Goal: Navigation & Orientation: Find specific page/section

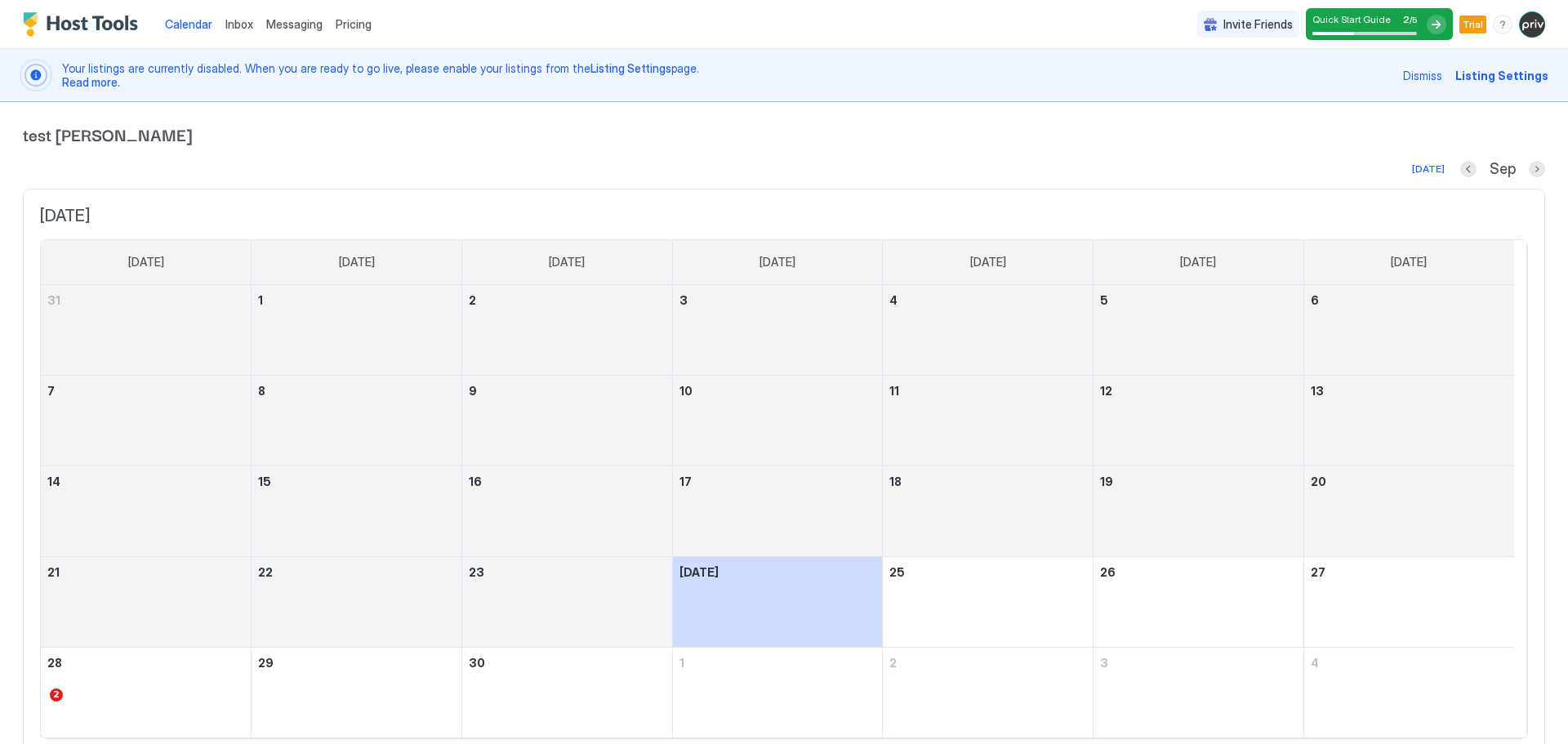
click at [1427, 21] on div at bounding box center [1436, 24] width 19 height 19
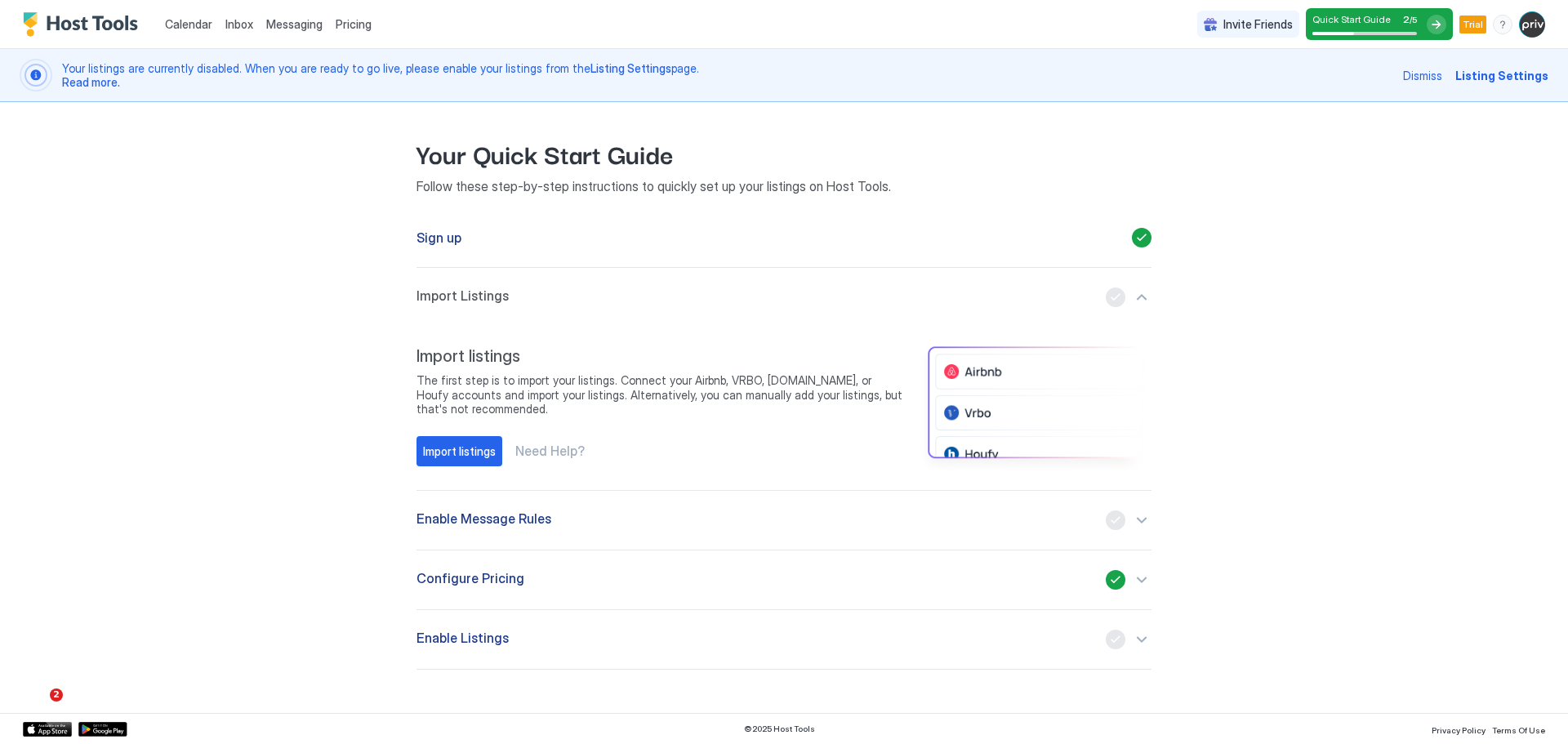
click at [1438, 24] on div at bounding box center [1436, 24] width 19 height 19
click at [1427, 27] on div "Quick Start Guide 2 / 5" at bounding box center [1379, 24] width 147 height 32
click at [1438, 18] on div at bounding box center [1436, 24] width 19 height 19
click at [1369, 28] on div "Quick Start Guide 2 / 5" at bounding box center [1365, 24] width 105 height 22
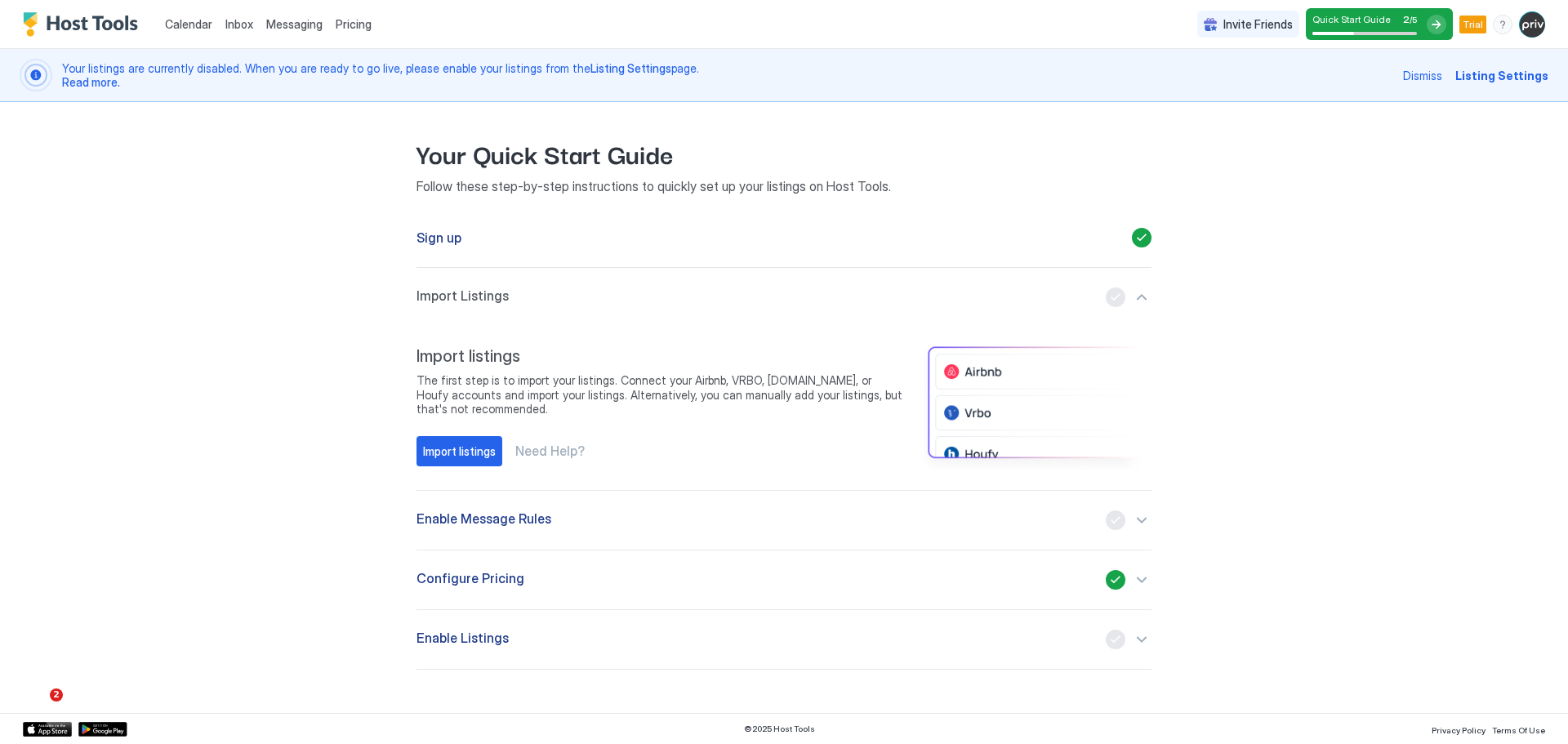
click at [185, 25] on span "Calendar" at bounding box center [188, 24] width 47 height 14
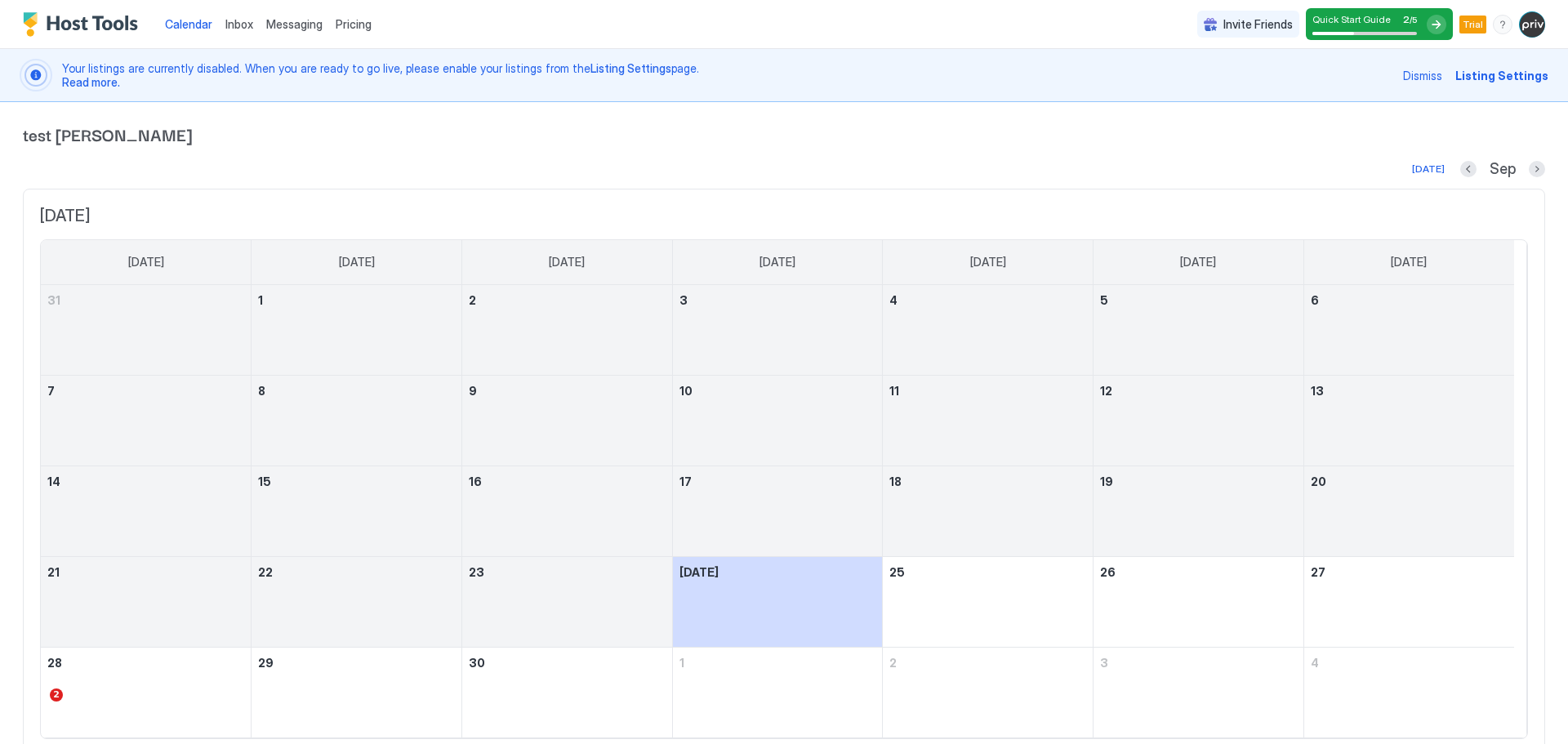
click at [240, 23] on span "Inbox" at bounding box center [240, 24] width 28 height 14
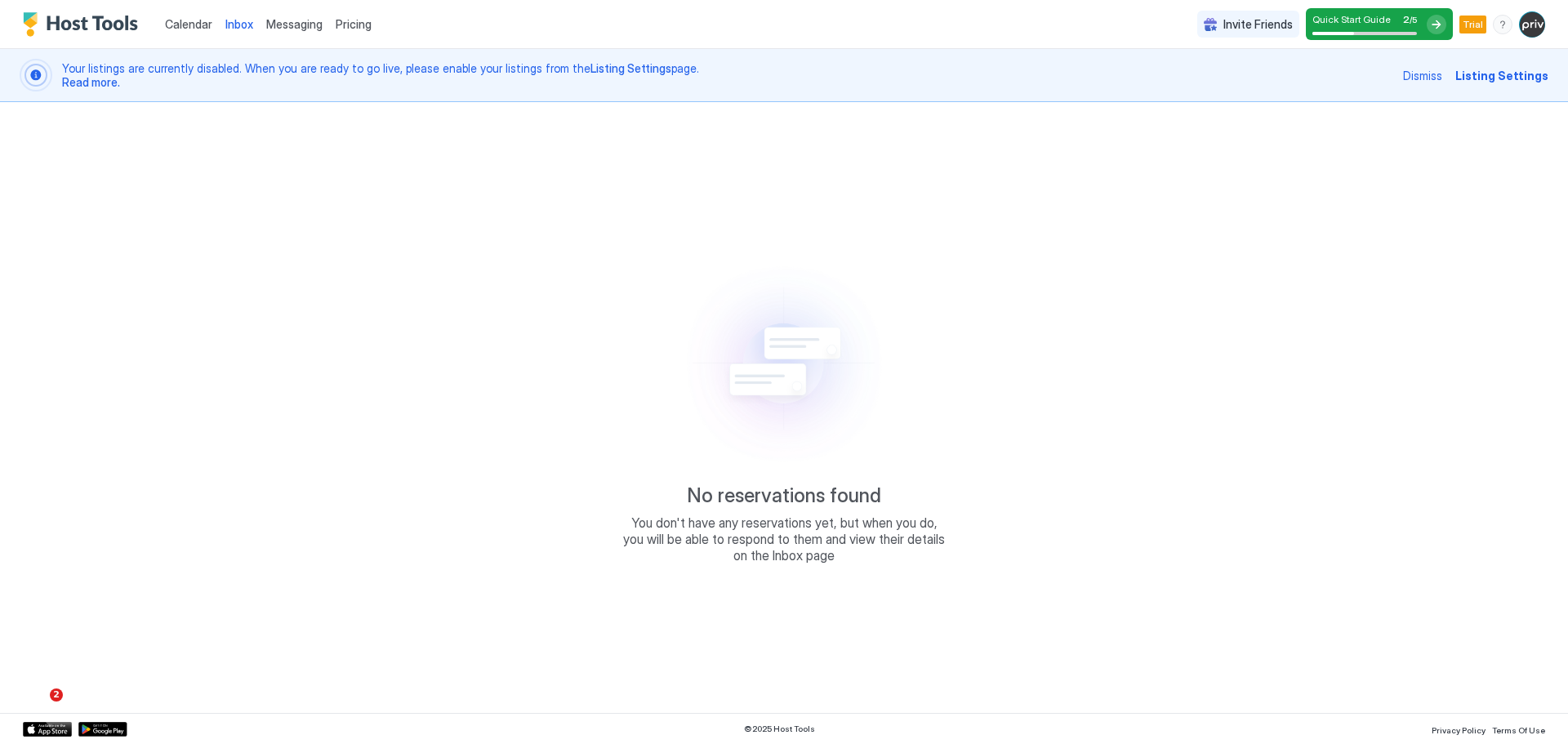
click at [290, 25] on span "Messaging" at bounding box center [294, 24] width 57 height 14
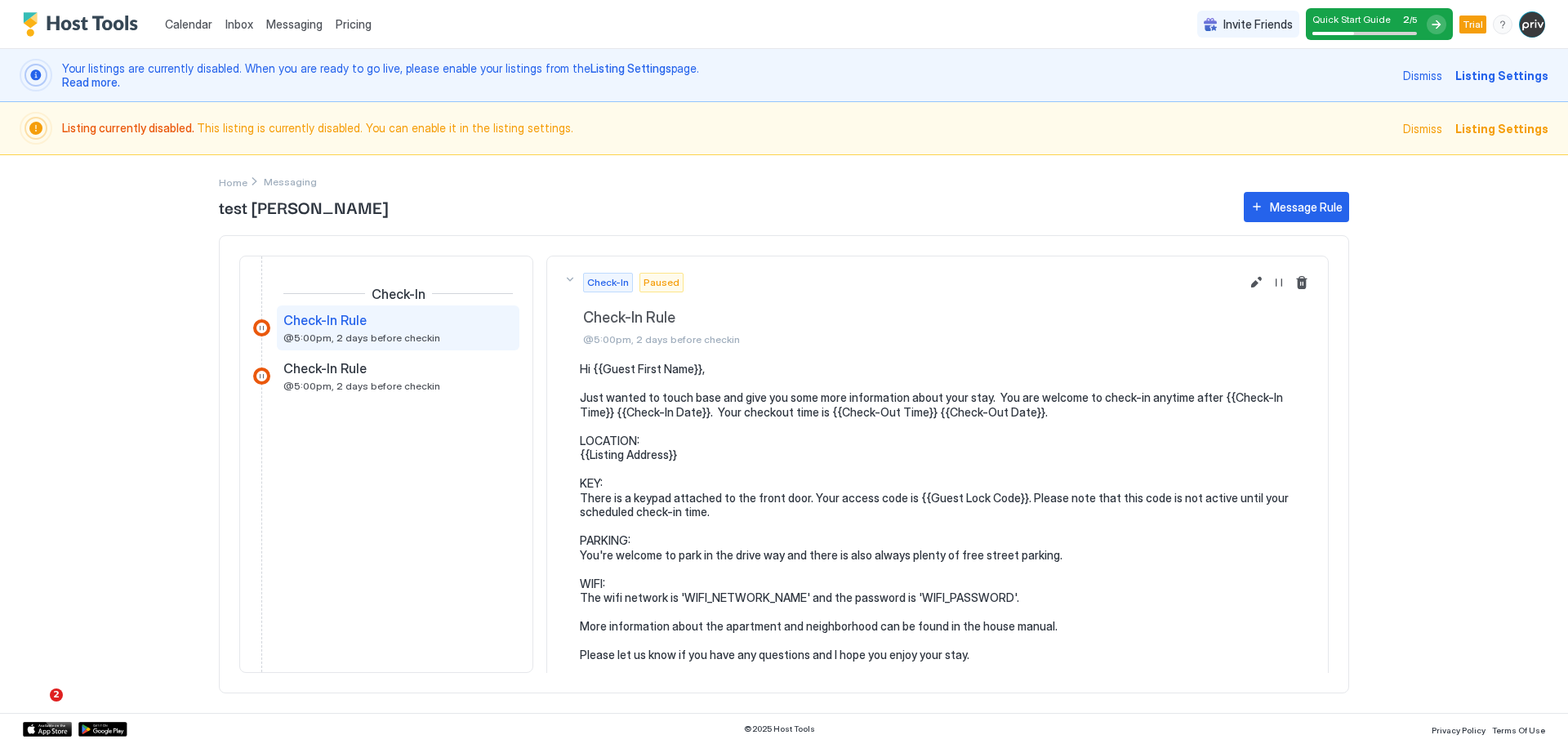
click at [221, 25] on div "Inbox" at bounding box center [239, 24] width 41 height 30
click at [174, 26] on span "Calendar" at bounding box center [188, 24] width 47 height 14
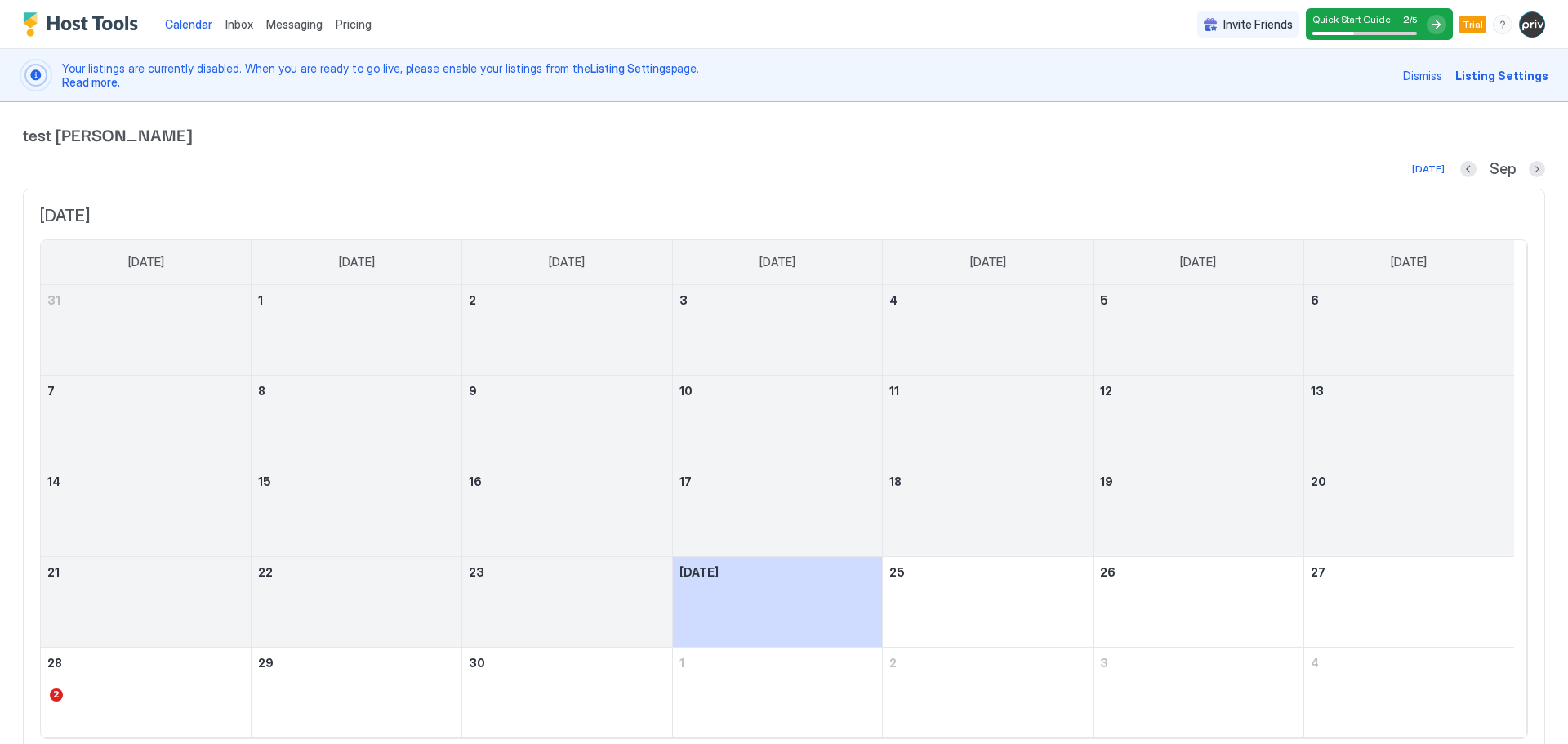
click at [1497, 71] on span "Listing Settings" at bounding box center [1502, 76] width 93 height 17
